Goal: Find specific page/section: Find specific page/section

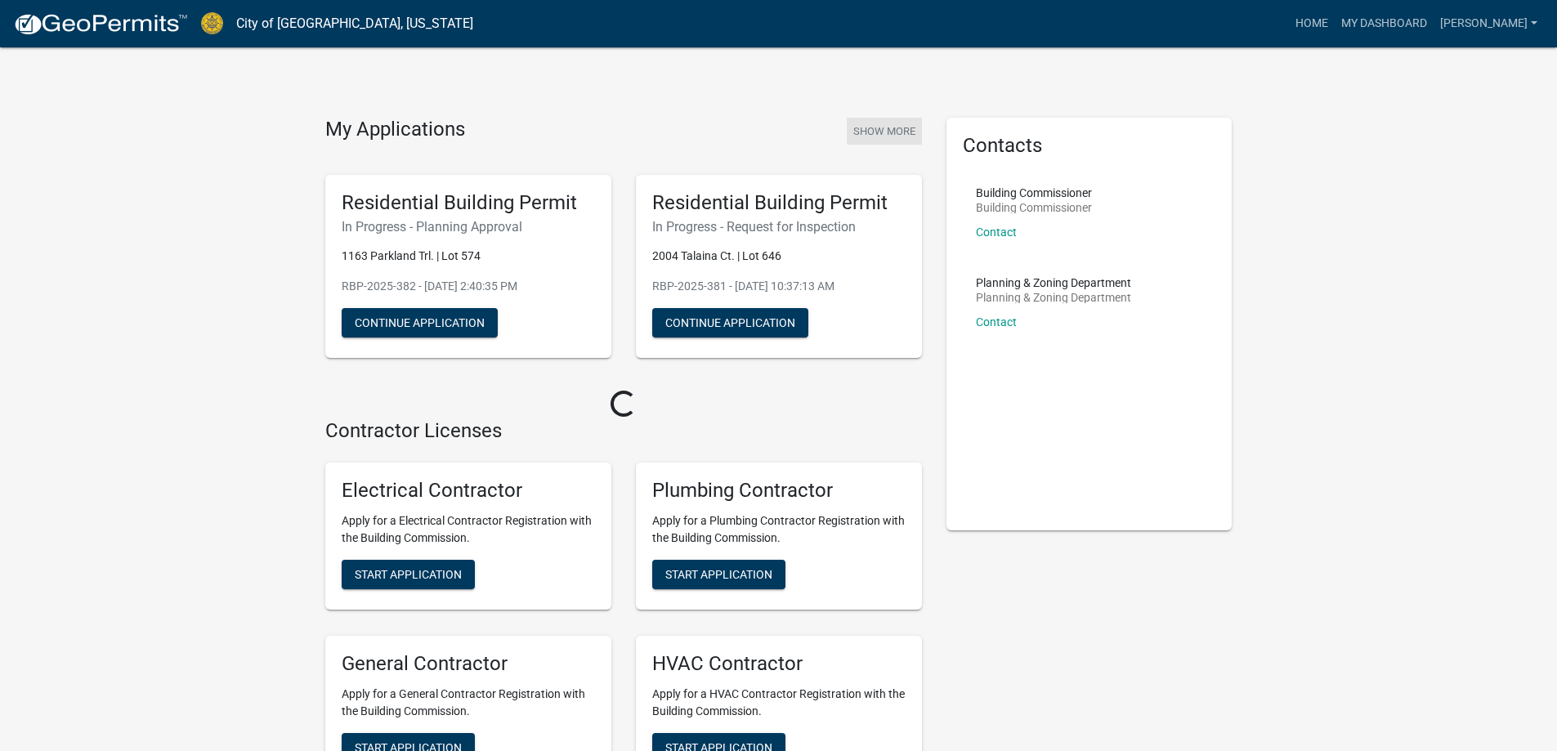
click at [878, 130] on button "Show More" at bounding box center [884, 131] width 75 height 27
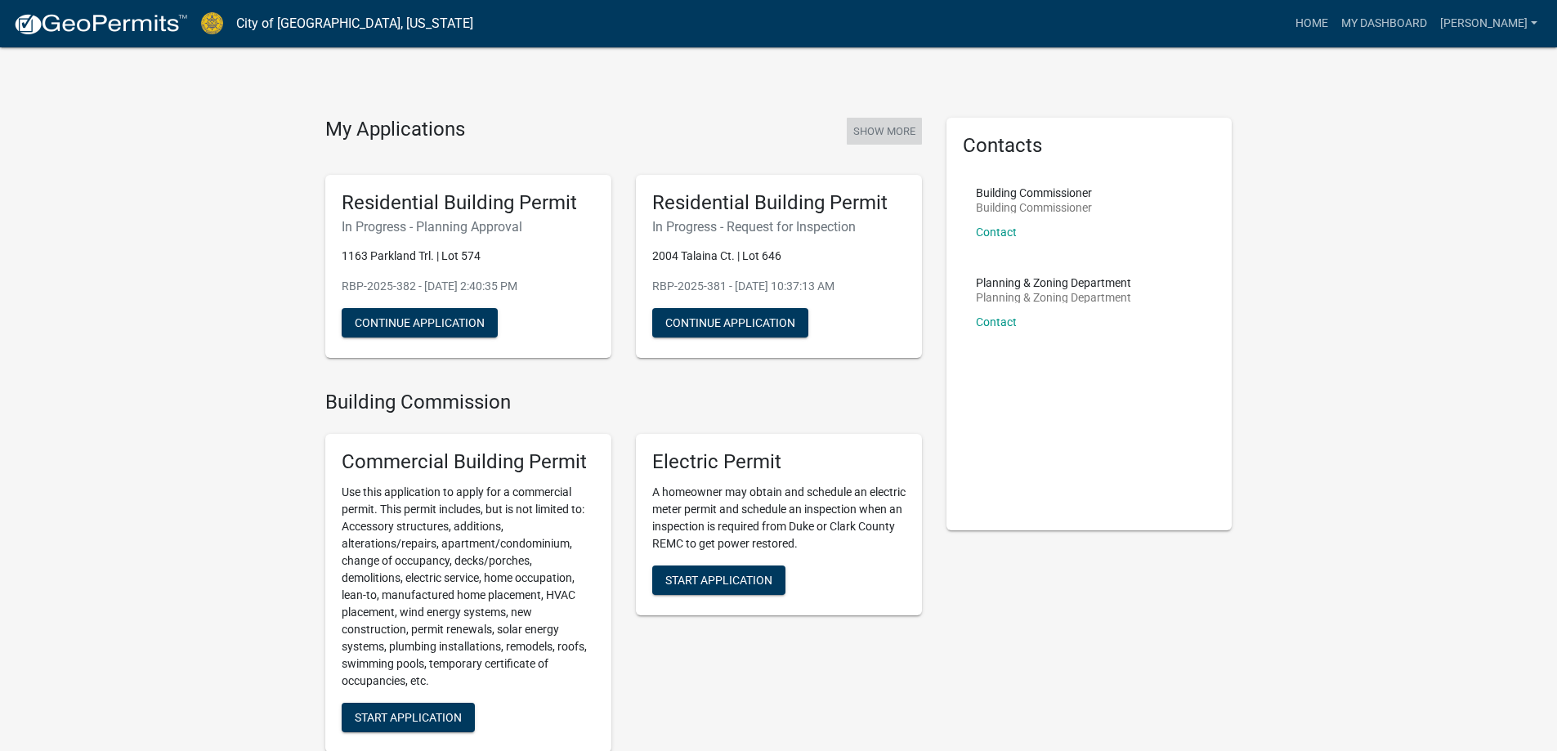
click at [908, 134] on button "Show More" at bounding box center [884, 131] width 75 height 27
